Goal: Information Seeking & Learning: Learn about a topic

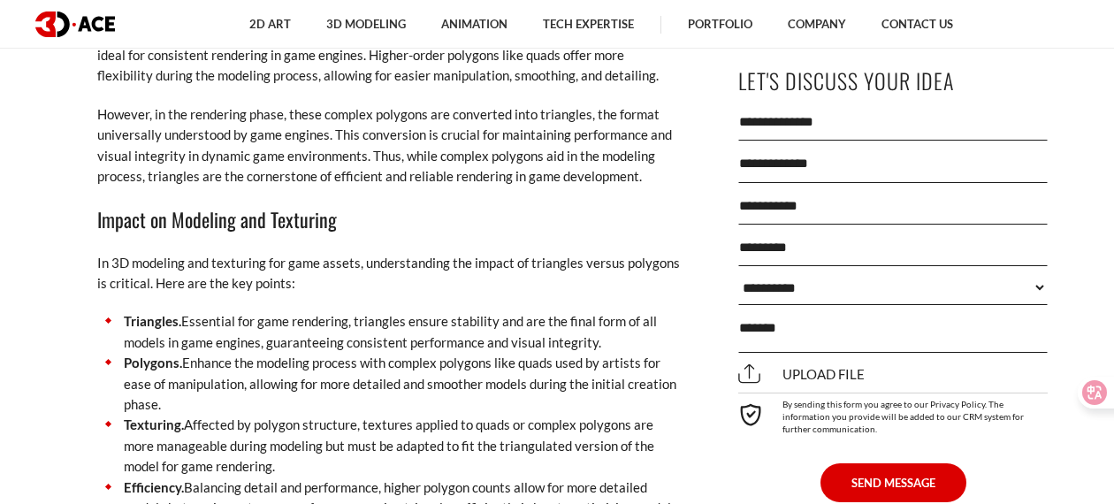
scroll to position [2406, 0]
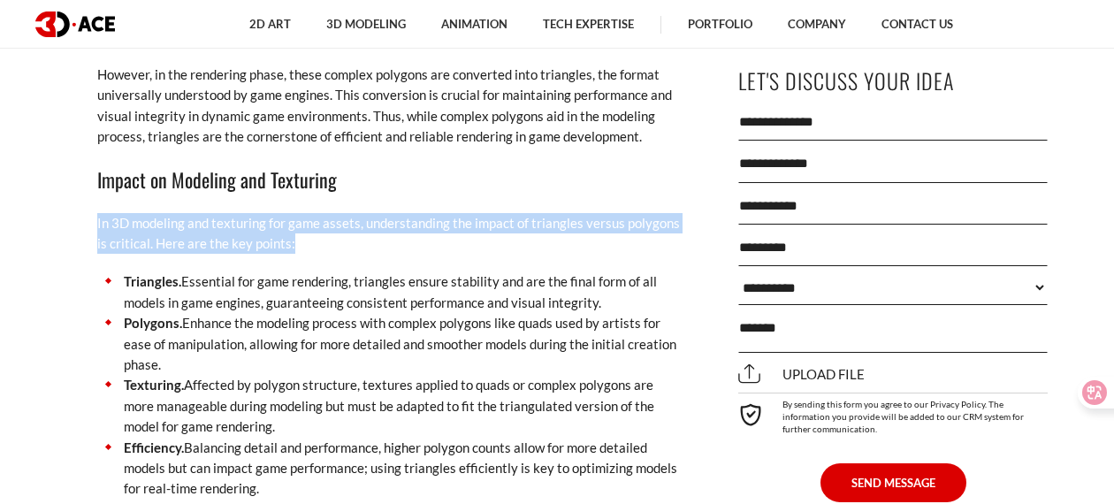
drag, startPoint x: 560, startPoint y: 247, endPoint x: 436, endPoint y: 193, distance: 135.0
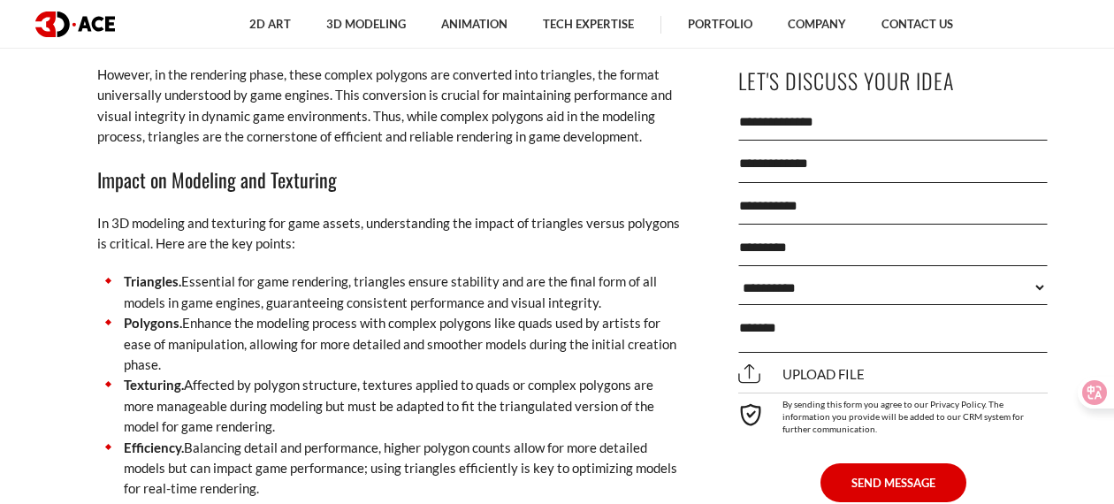
click at [446, 220] on p "In 3D modeling and texturing for game assets, understanding the impact of trian…" at bounding box center [388, 234] width 583 height 42
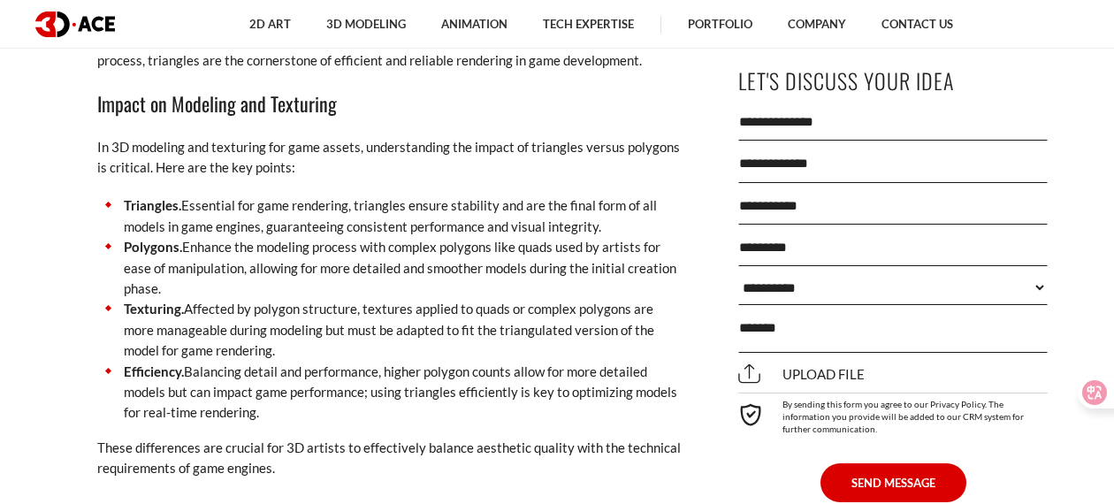
scroll to position [2553, 0]
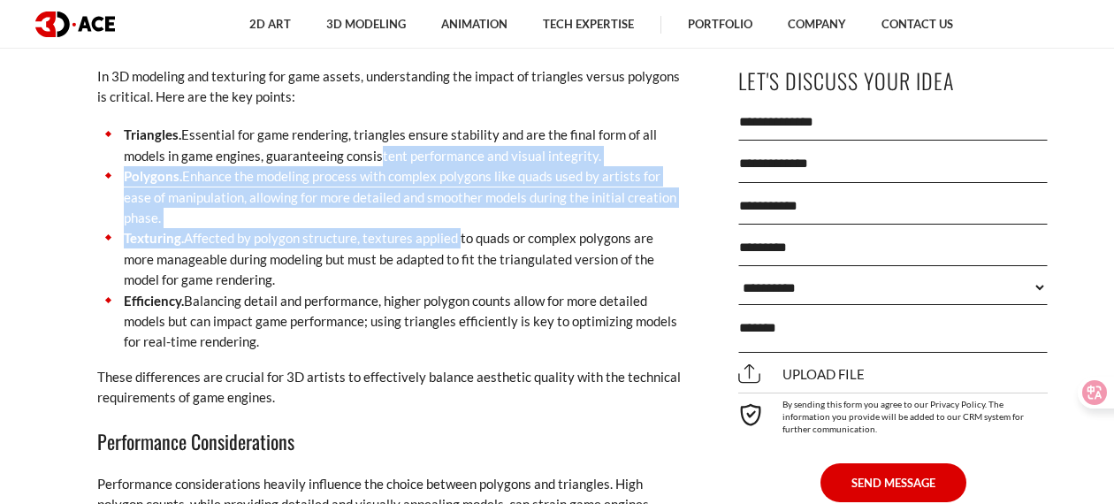
drag, startPoint x: 454, startPoint y: 238, endPoint x: 373, endPoint y: 170, distance: 106.0
click at [373, 170] on ul "Triangles. Essential for game rendering, triangles ensure stability and are the…" at bounding box center [388, 238] width 583 height 227
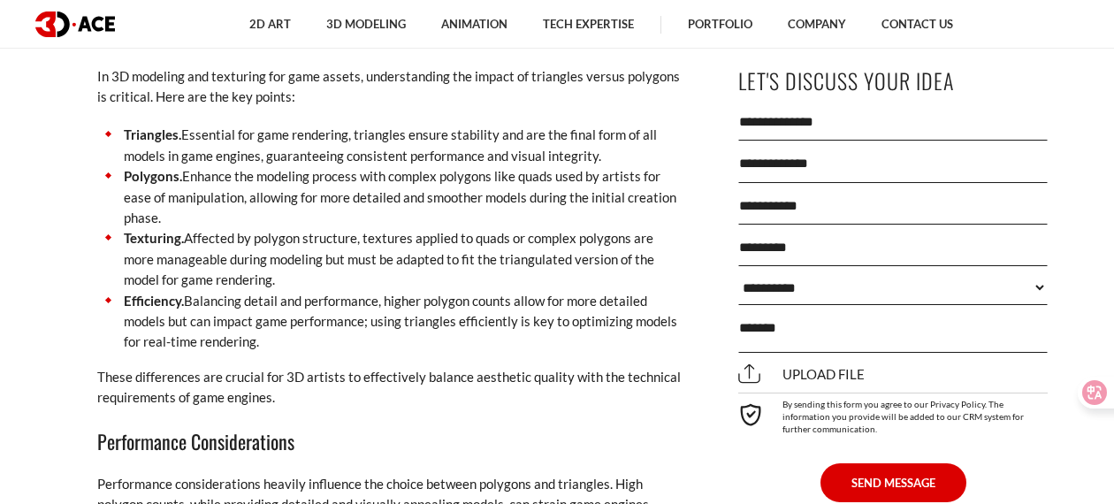
click at [382, 183] on li "Polygons. Enhance the modeling process with complex polygons like quads used by…" at bounding box center [388, 197] width 583 height 62
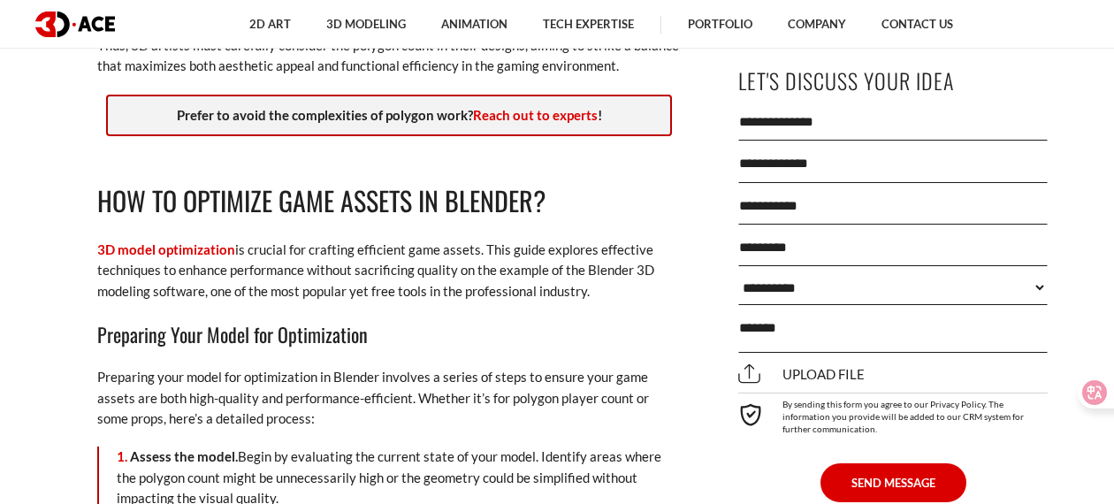
scroll to position [3271, 0]
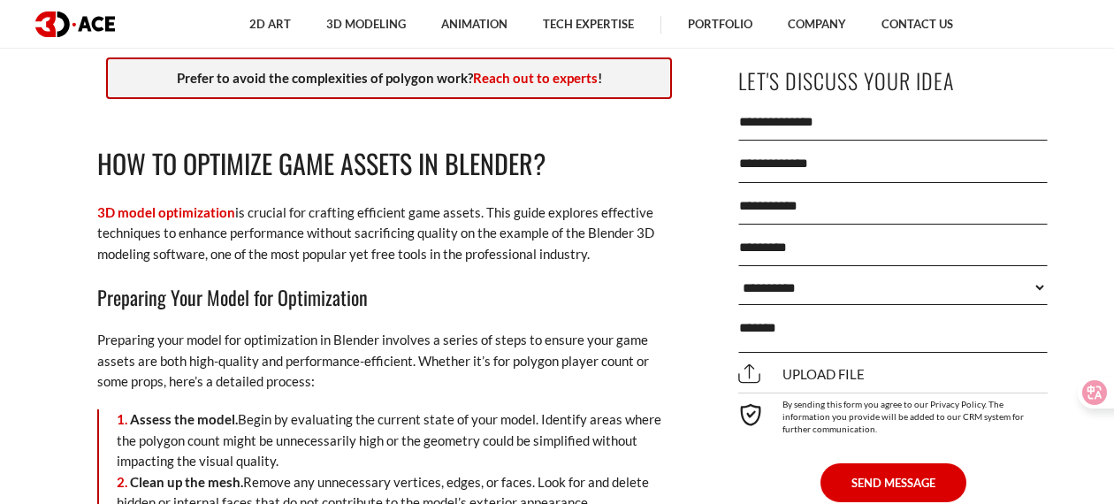
click at [439, 312] on h3 "Preparing Your Model for Optimization" at bounding box center [388, 297] width 583 height 30
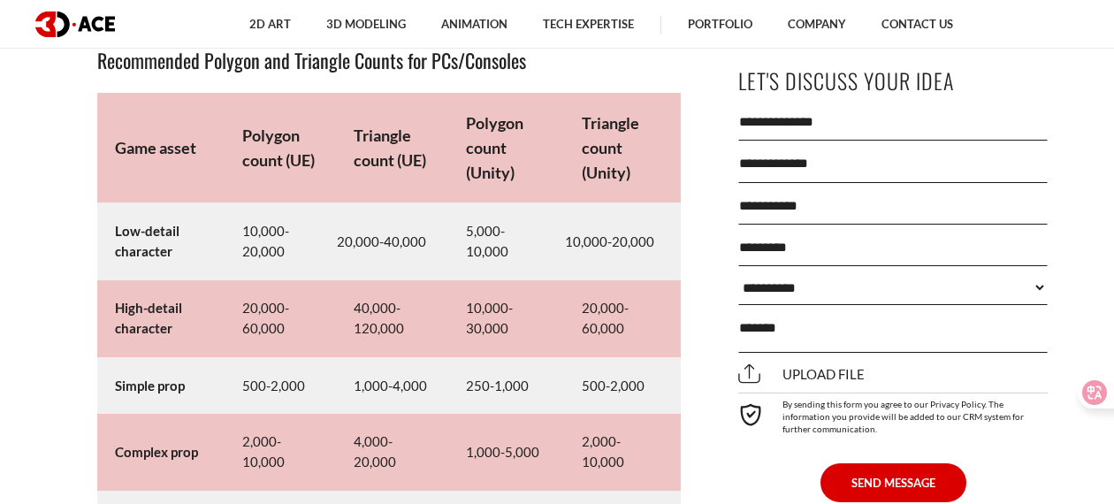
scroll to position [8258, 0]
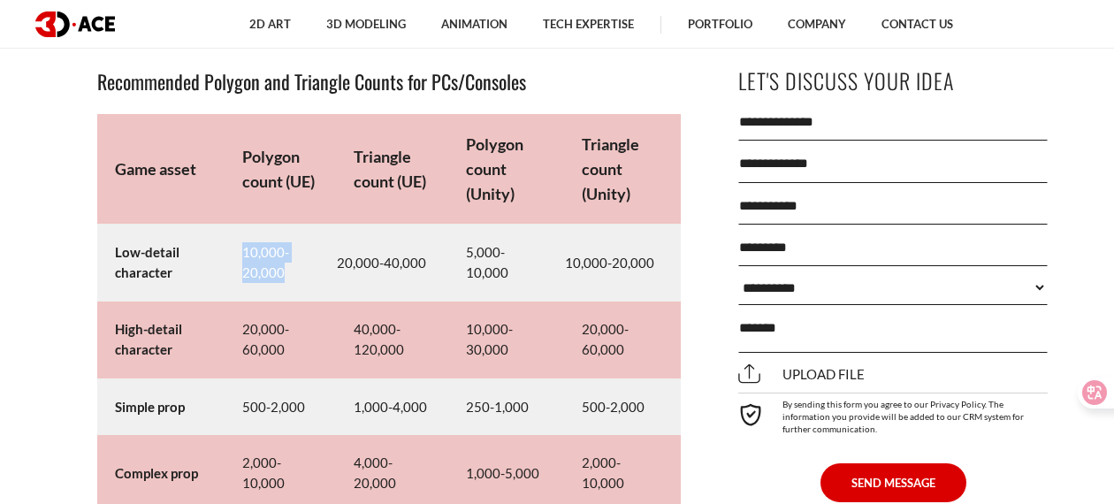
drag, startPoint x: 288, startPoint y: 286, endPoint x: 223, endPoint y: 268, distance: 67.8
click at [225, 268] on td "10,000-20,000" at bounding box center [280, 263] width 111 height 77
click at [232, 273] on td "10,000-20,000" at bounding box center [280, 263] width 111 height 77
drag, startPoint x: 225, startPoint y: 269, endPoint x: 303, endPoint y: 288, distance: 80.2
click at [303, 288] on td "10,000-20,000" at bounding box center [280, 263] width 111 height 77
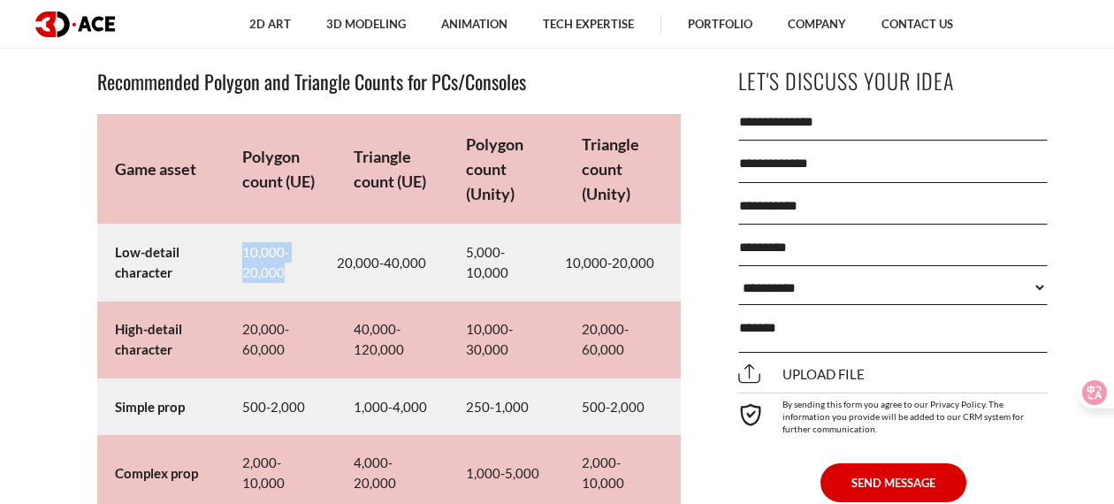
click at [275, 286] on td "10,000-20,000" at bounding box center [280, 263] width 111 height 77
drag, startPoint x: 415, startPoint y: 269, endPoint x: 290, endPoint y: 256, distance: 125.2
click at [290, 256] on tr "Low-detail character 10,000-20,000 20,000-40,000 5,000-10,000 10,000-20,000" at bounding box center [388, 263] width 583 height 77
click at [281, 191] on strong "Polygon count (UE)" at bounding box center [278, 169] width 72 height 44
drag, startPoint x: 317, startPoint y: 193, endPoint x: 229, endPoint y: 171, distance: 90.9
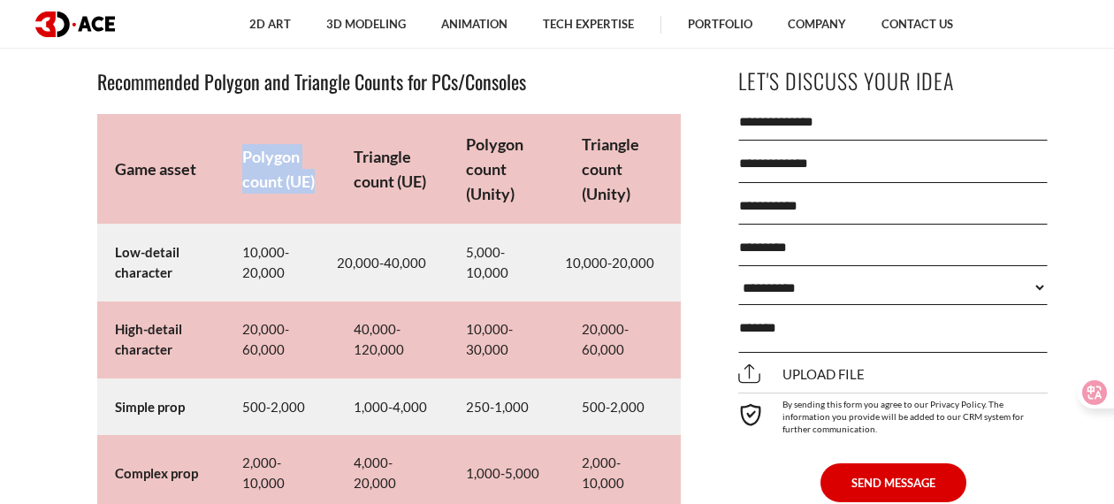
click at [229, 171] on td "Polygon count (UE)" at bounding box center [280, 169] width 111 height 110
click at [242, 179] on strong "Polygon count (UE)" at bounding box center [278, 169] width 72 height 44
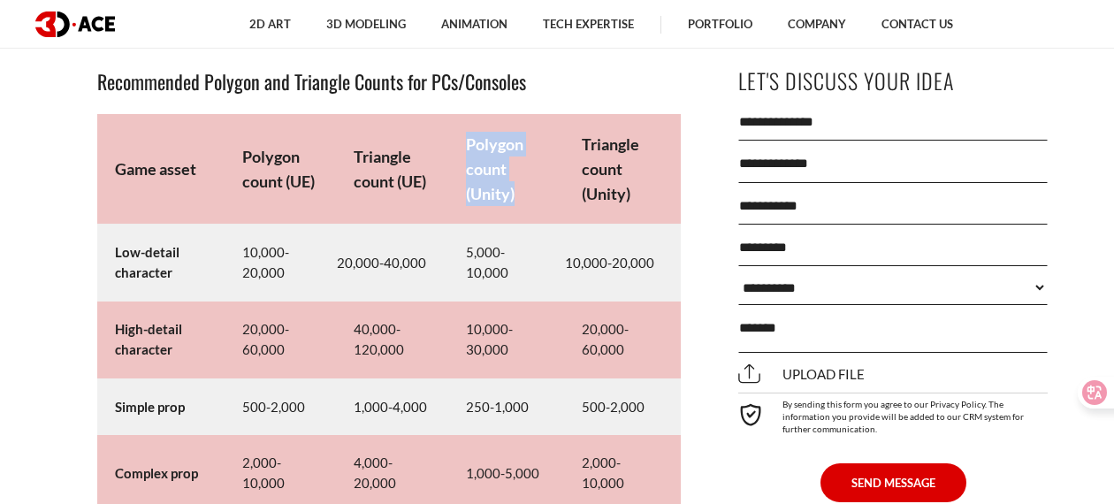
drag, startPoint x: 455, startPoint y: 160, endPoint x: 532, endPoint y: 235, distance: 107.5
click at [532, 225] on td "Polygon count (Unity)" at bounding box center [506, 169] width 117 height 110
click at [502, 218] on td "Polygon count (Unity)" at bounding box center [506, 169] width 117 height 110
drag, startPoint x: 552, startPoint y: 281, endPoint x: 500, endPoint y: 284, distance: 51.3
click at [500, 284] on td "5,000-10,000" at bounding box center [506, 263] width 117 height 77
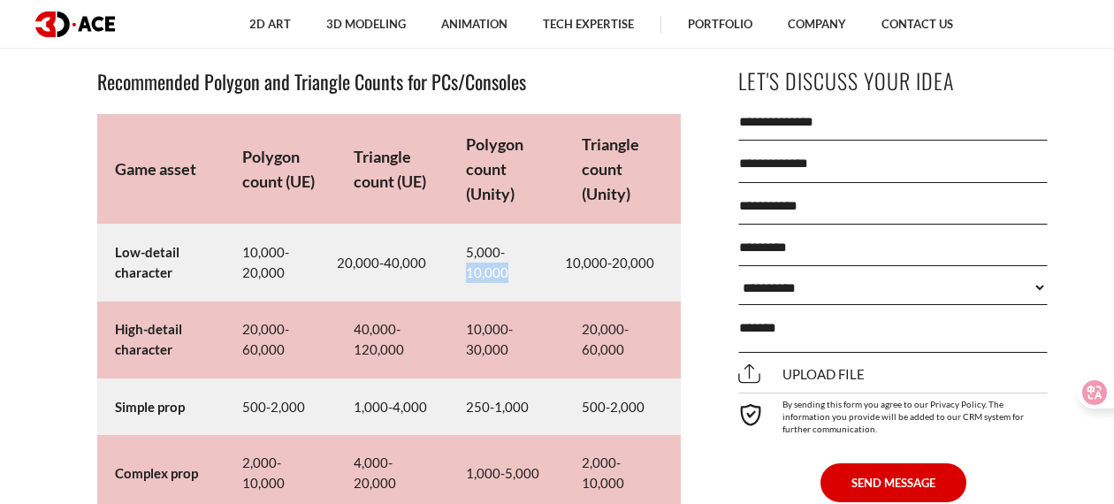
copy td "10,000"
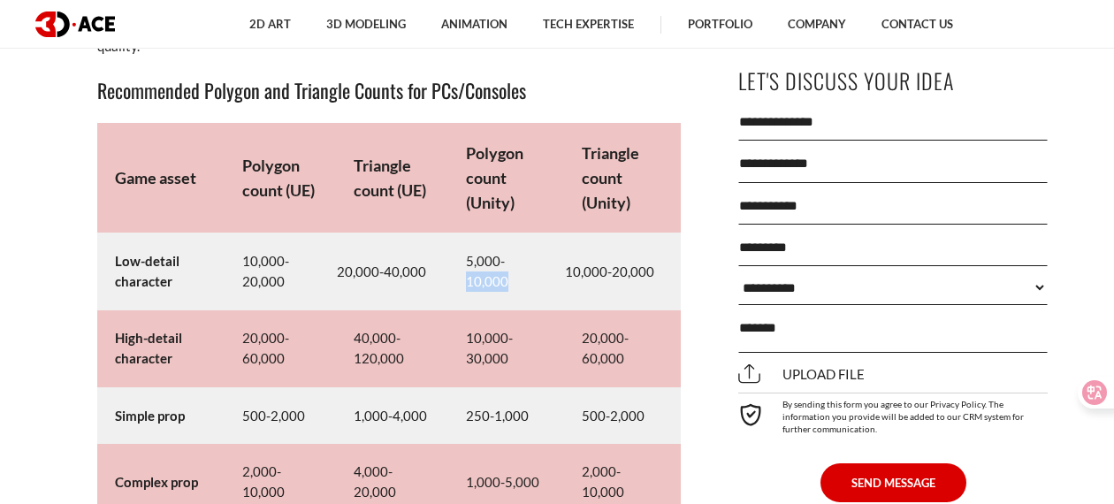
scroll to position [8255, 0]
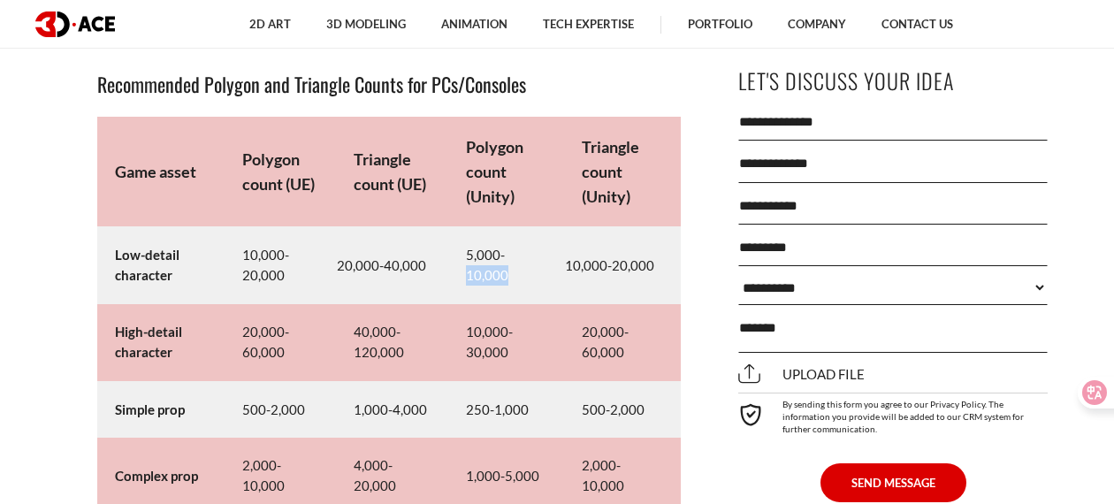
copy td "10,000"
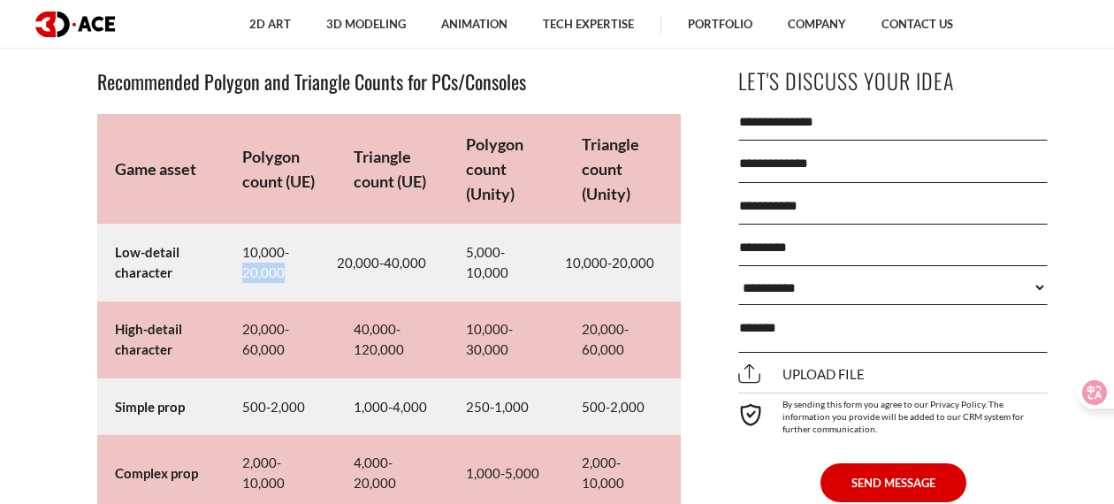
drag, startPoint x: 288, startPoint y: 294, endPoint x: 232, endPoint y: 296, distance: 56.6
click at [232, 296] on td "10,000-20,000" at bounding box center [280, 263] width 111 height 77
copy td "20,000"
click at [302, 212] on td "Polygon count (UE)" at bounding box center [280, 169] width 111 height 110
drag, startPoint x: 233, startPoint y: 173, endPoint x: 283, endPoint y: 196, distance: 54.6
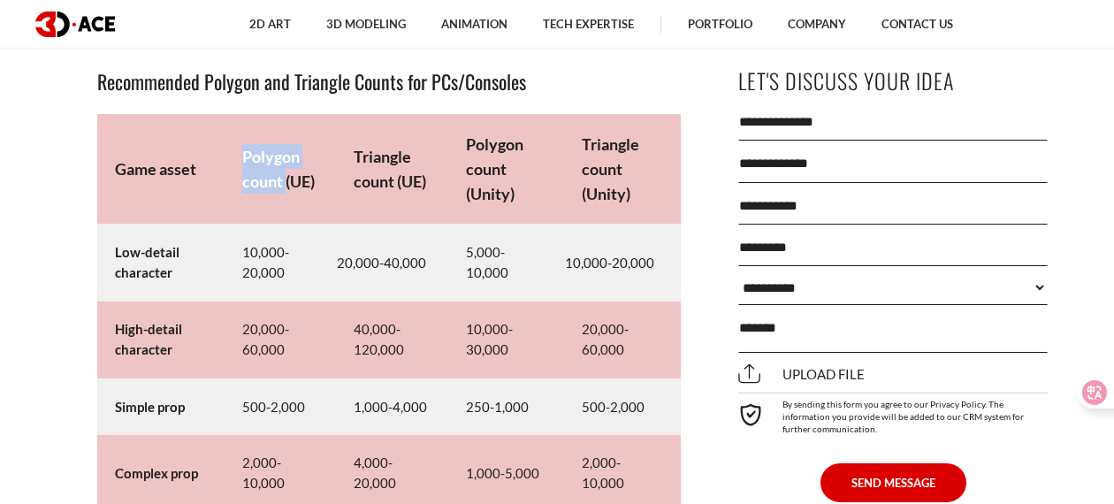
click at [283, 196] on td "Polygon count (UE)" at bounding box center [280, 169] width 111 height 110
copy strong "Polygon count"
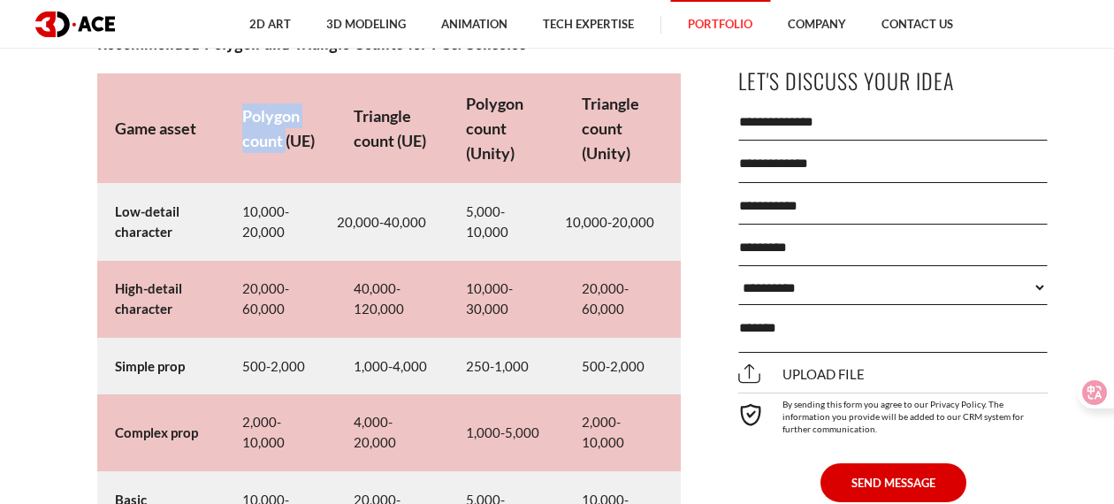
scroll to position [8317, 0]
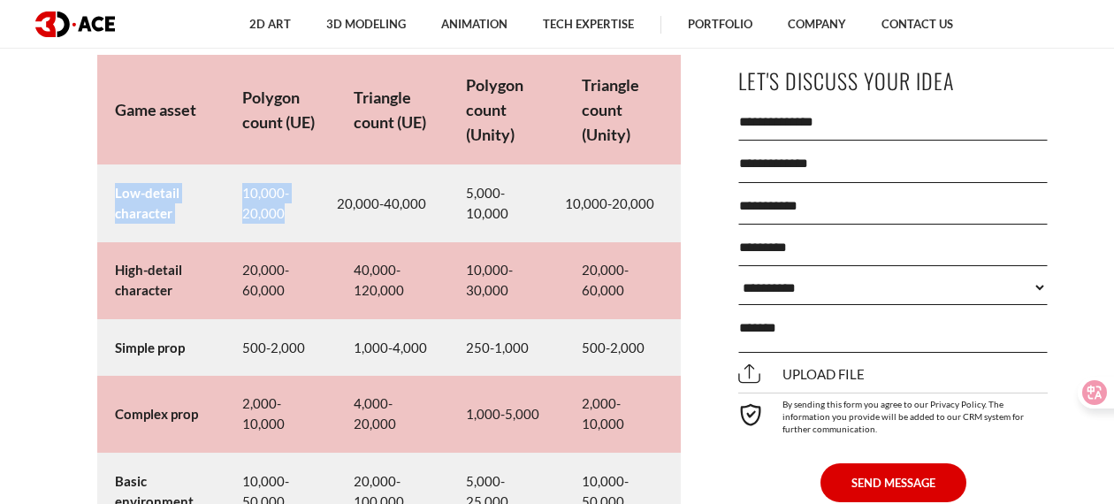
drag, startPoint x: 309, startPoint y: 232, endPoint x: 105, endPoint y: 212, distance: 205.1
click at [105, 212] on tr "Low-detail character 10,000-20,000 20,000-40,000 5,000-10,000 10,000-20,000" at bounding box center [388, 203] width 583 height 77
click at [141, 221] on strong "Low-detail character" at bounding box center [147, 203] width 65 height 36
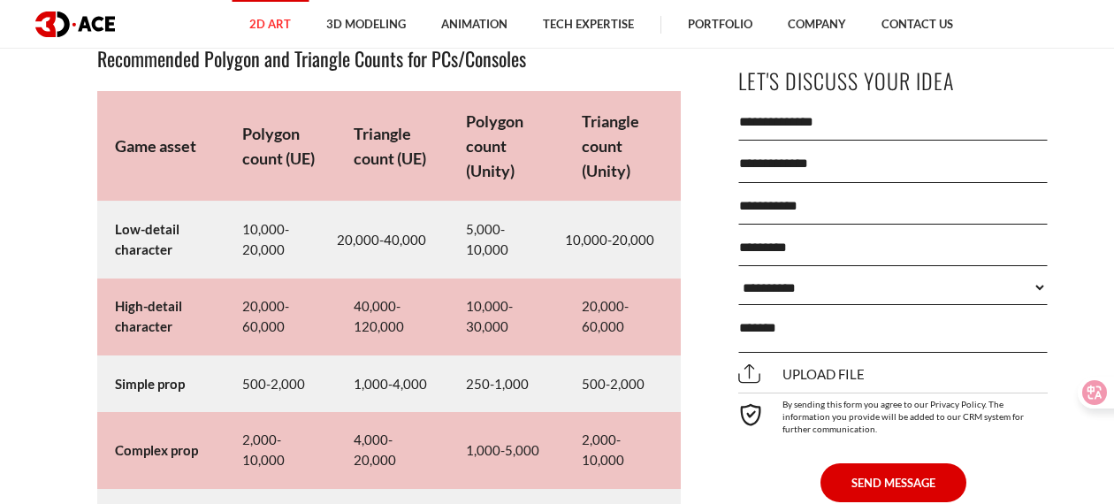
scroll to position [8263, 0]
